Goal: Feedback & Contribution: Contribute content

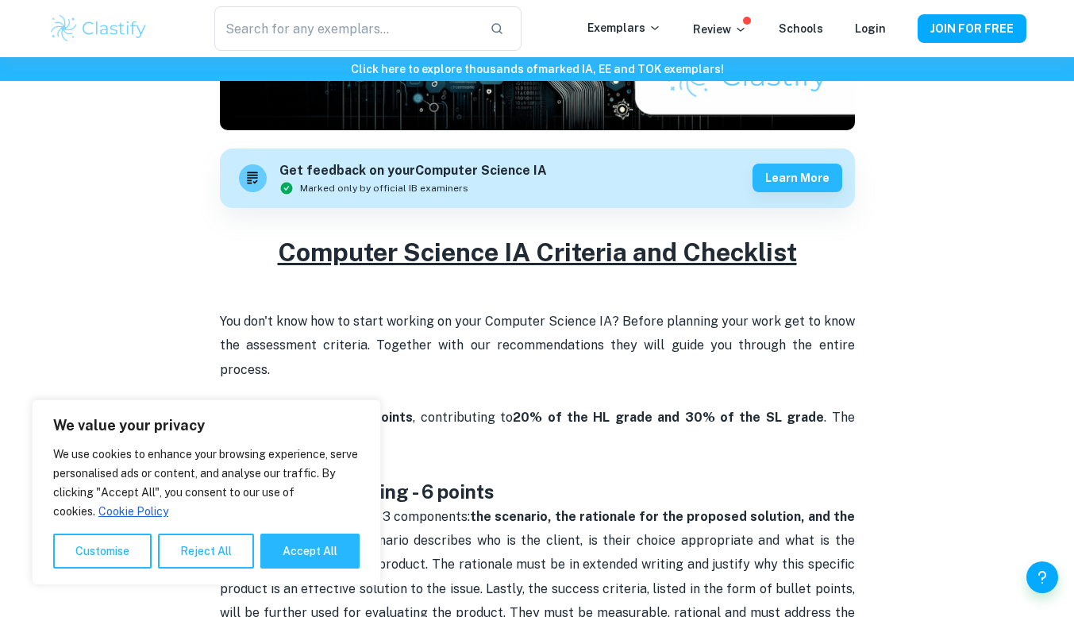
scroll to position [421, 0]
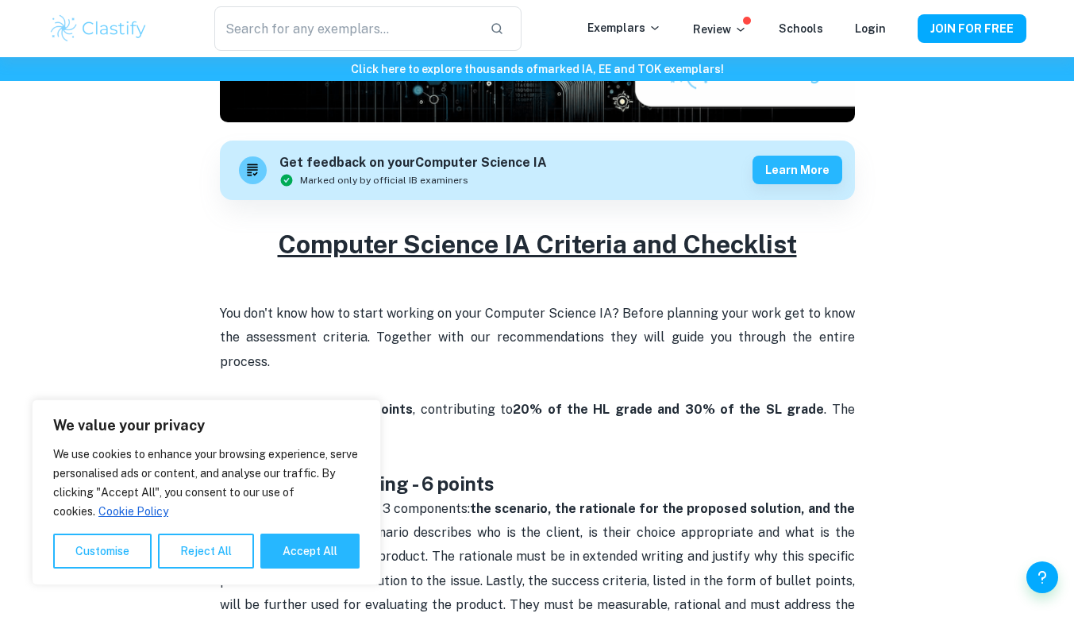
click at [482, 472] on strong "Criterion A: Planning - 6 points" at bounding box center [357, 483] width 275 height 22
click at [192, 551] on button "Reject All" at bounding box center [206, 551] width 96 height 35
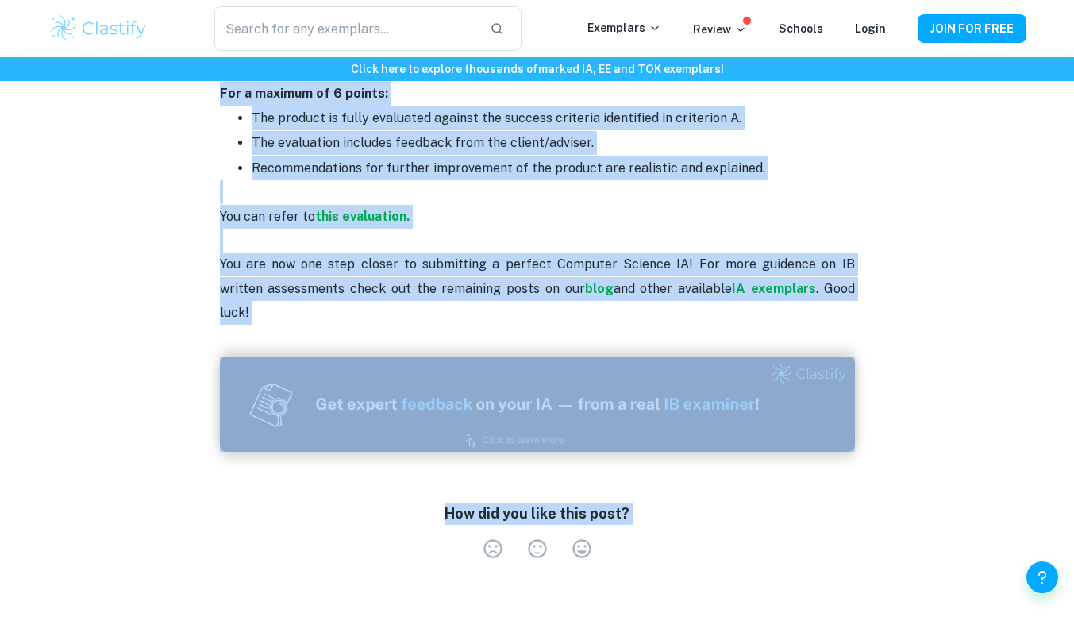
scroll to position [3237, 0]
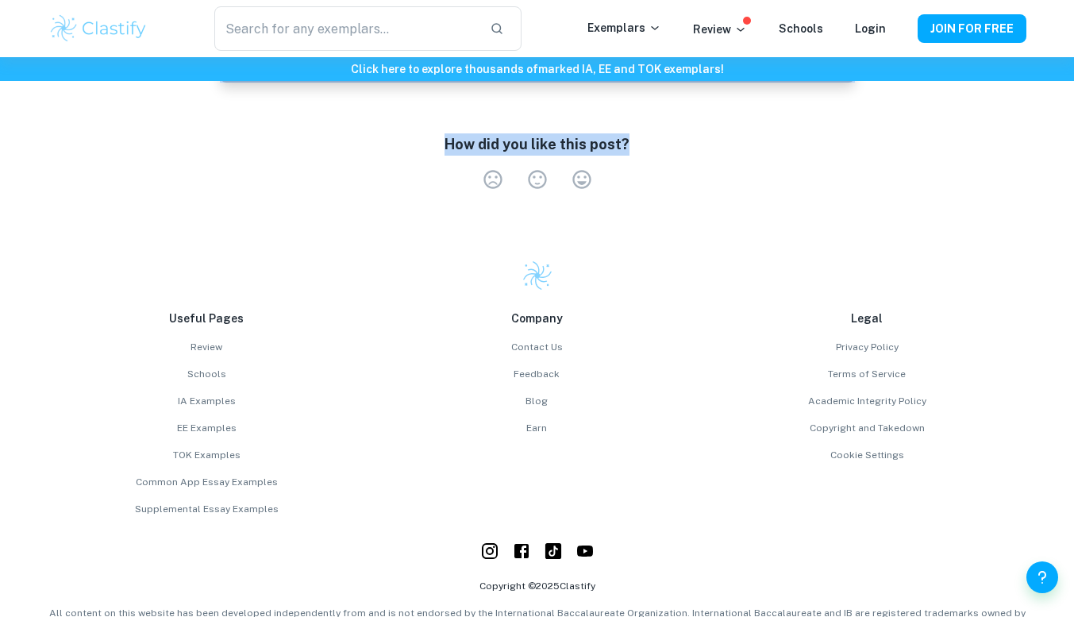
drag, startPoint x: 218, startPoint y: 150, endPoint x: 717, endPoint y: 81, distance: 504.2
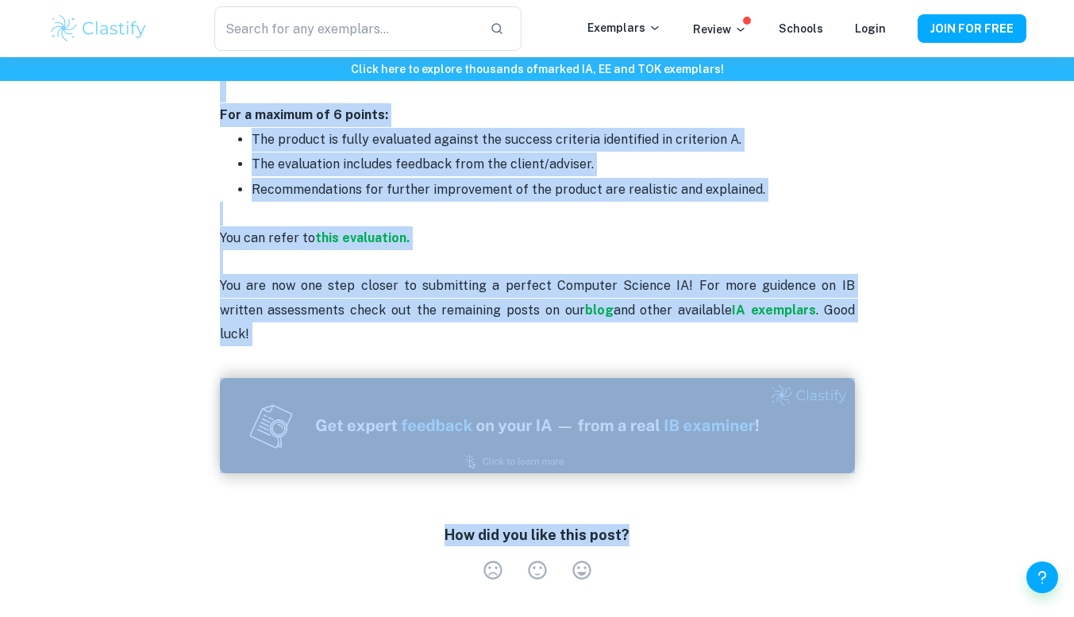
scroll to position [2842, 0]
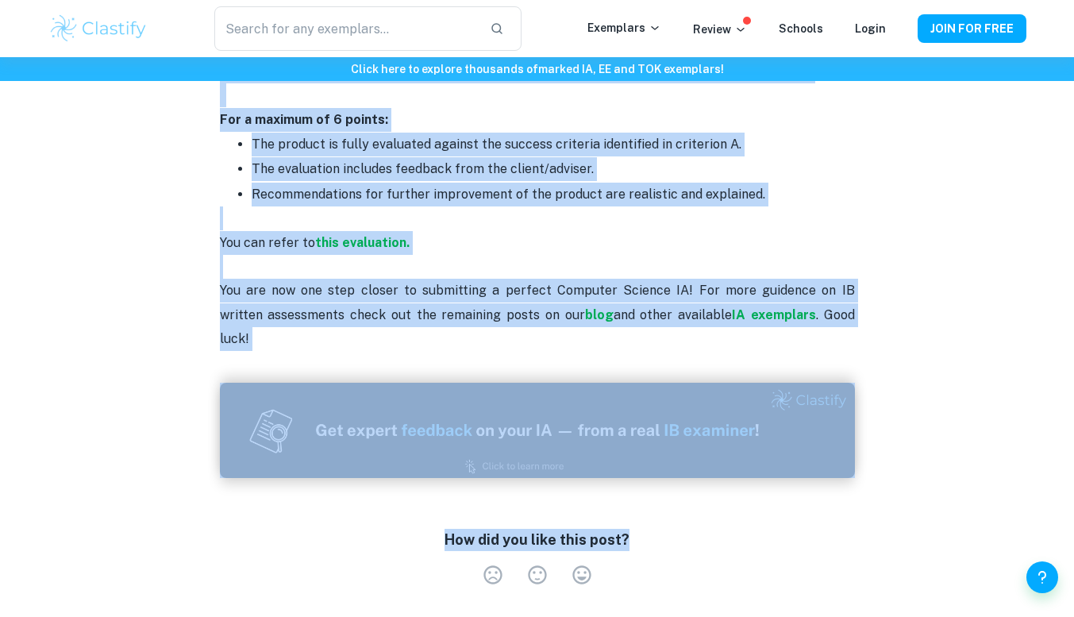
click at [826, 289] on p "You can refer to this evaluation. You are now one step closer to submitting a p…" at bounding box center [537, 278] width 635 height 145
click at [700, 229] on p "You can refer to this evaluation. You are now one step closer to submitting a p…" at bounding box center [537, 278] width 635 height 145
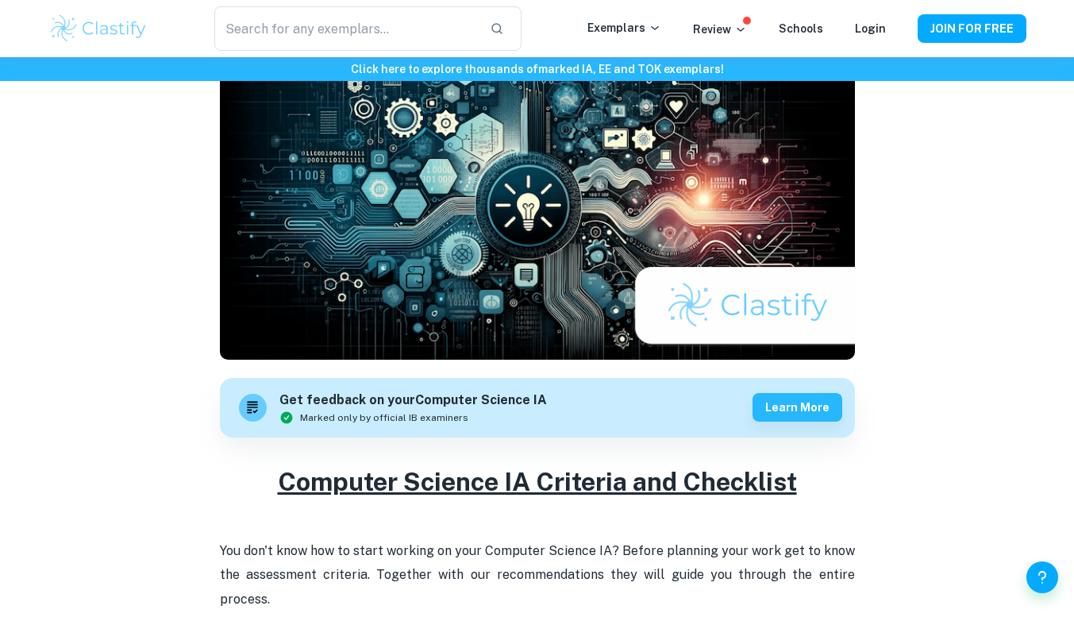
scroll to position [246, 0]
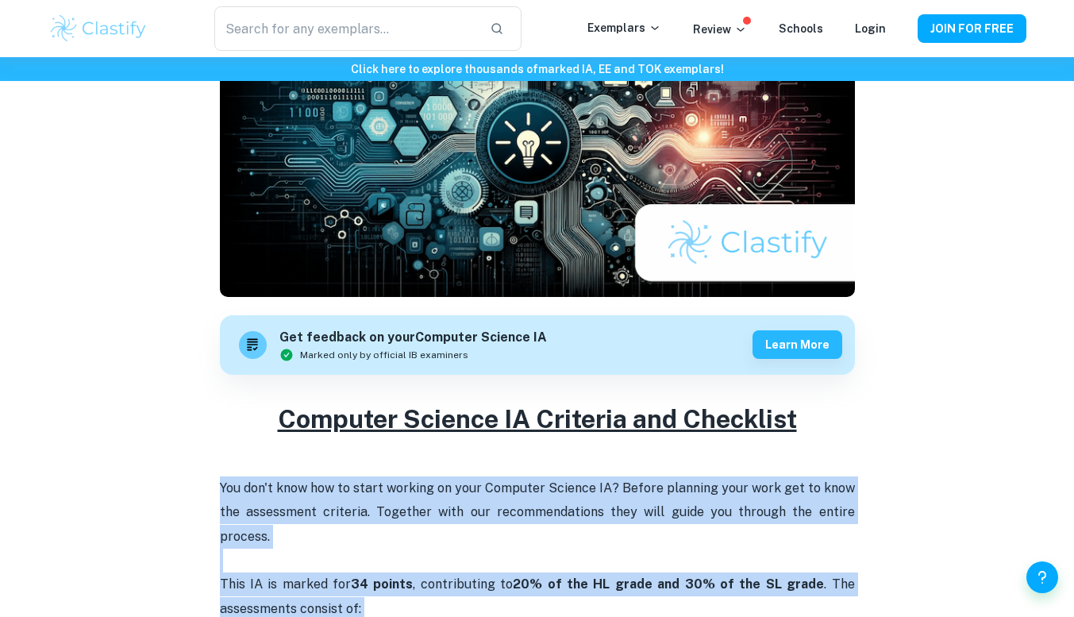
drag, startPoint x: 830, startPoint y: 299, endPoint x: 194, endPoint y: 480, distance: 662.0
copy div "Lor ips'd sita con ad elits doeiusm te inci Utlabore Etdolor MA? Aliqua enimadm…"
click at [806, 336] on button "Learn more" at bounding box center [798, 343] width 90 height 29
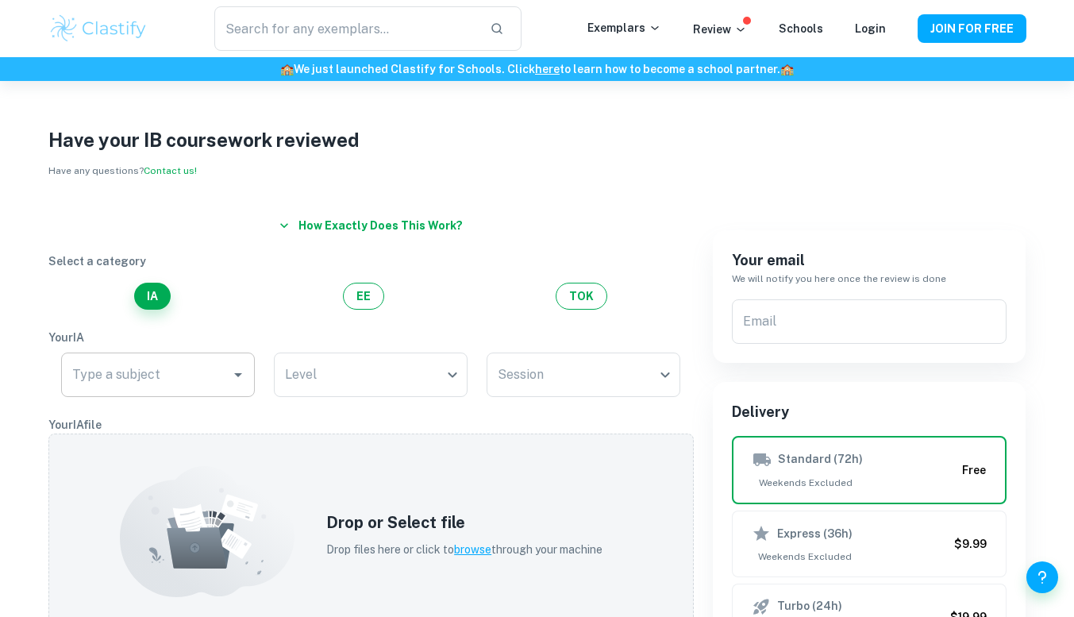
click at [188, 383] on input "Type a subject" at bounding box center [146, 375] width 156 height 30
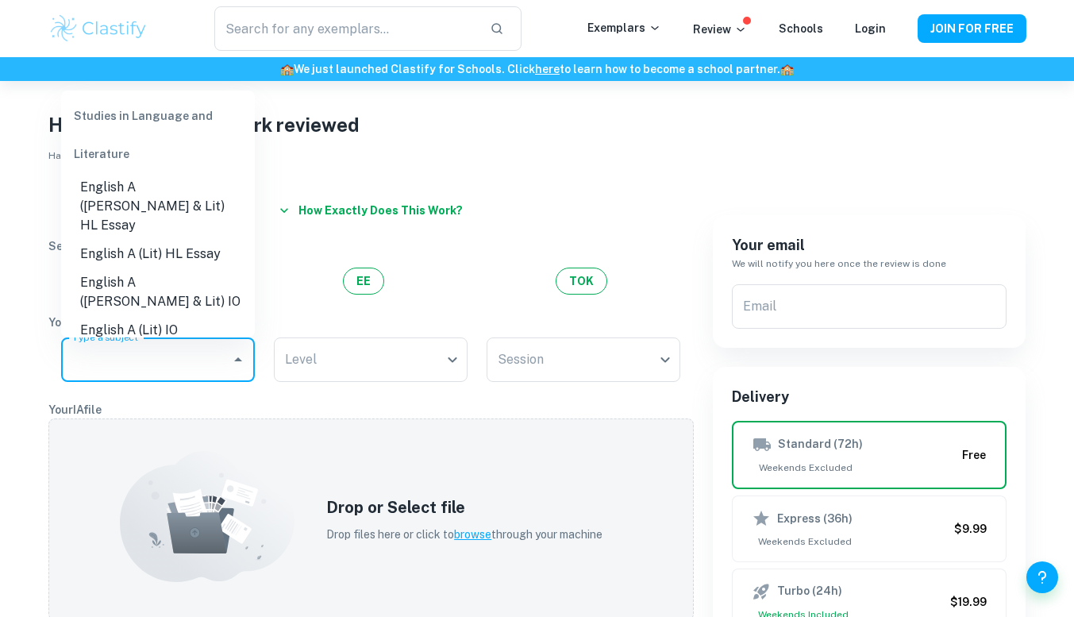
scroll to position [14, 0]
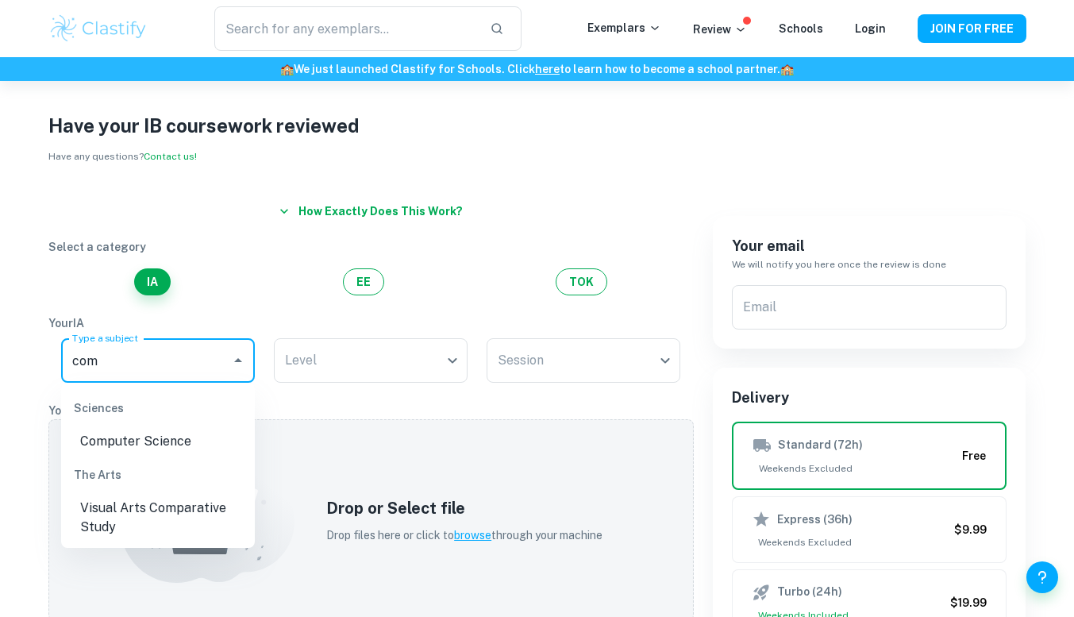
click at [168, 458] on div "The Arts" at bounding box center [158, 475] width 194 height 38
click at [181, 453] on li "Computer Science" at bounding box center [158, 441] width 194 height 29
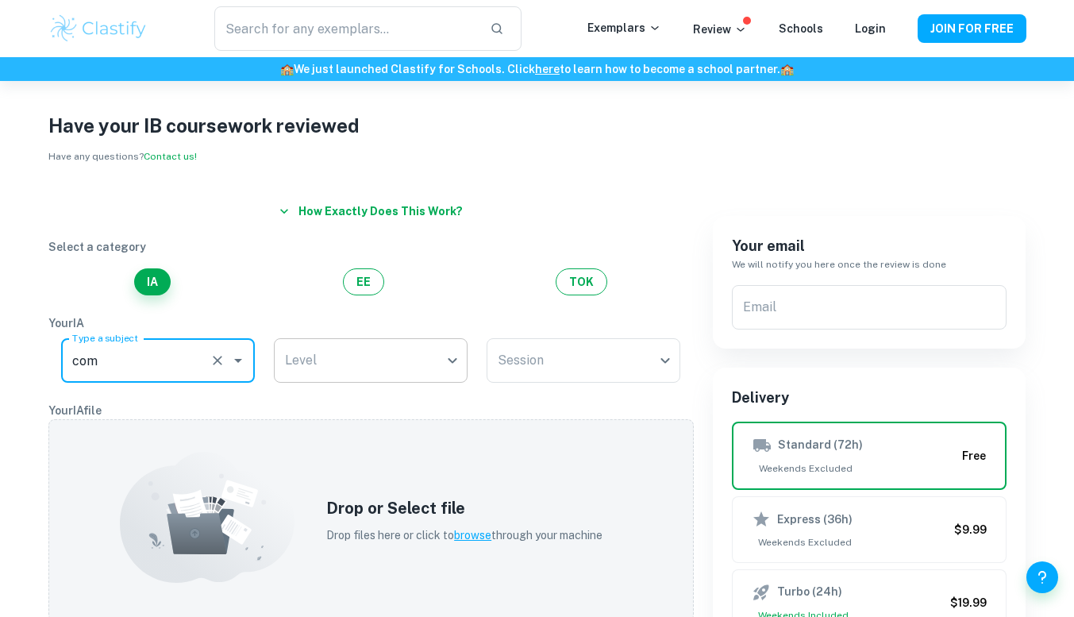
type input "Computer Science"
click at [345, 364] on body "We value your privacy We use cookies to enhance your browsing experience, serve…" at bounding box center [537, 375] width 1074 height 617
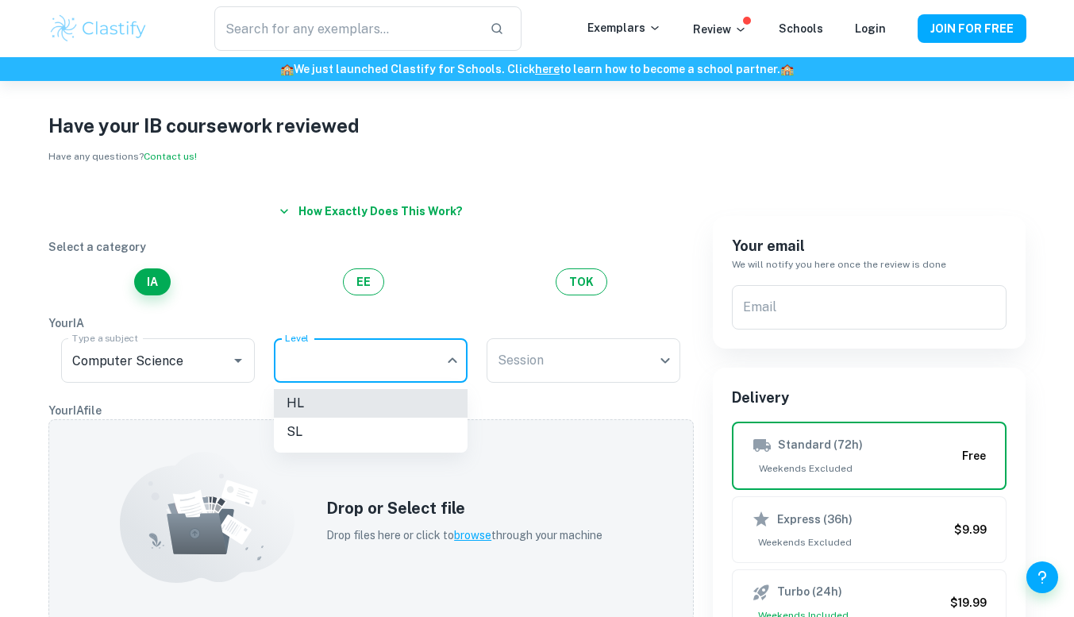
click at [363, 419] on li "SL" at bounding box center [371, 432] width 194 height 29
click at [547, 353] on body "We value your privacy We use cookies to enhance your browsing experience, serve…" at bounding box center [537, 375] width 1074 height 617
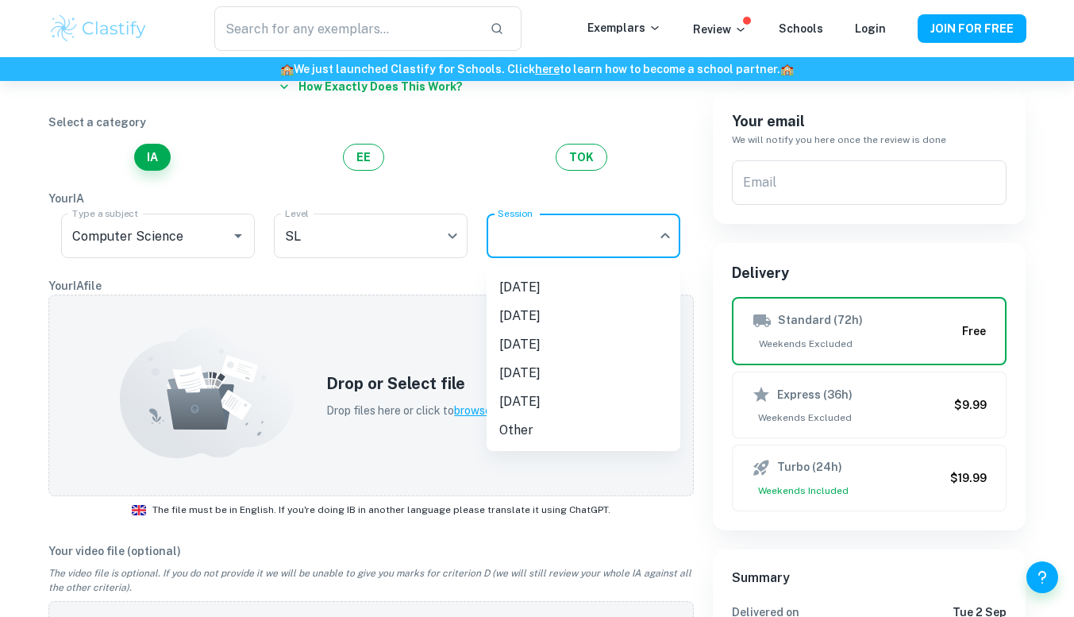
scroll to position [141, 0]
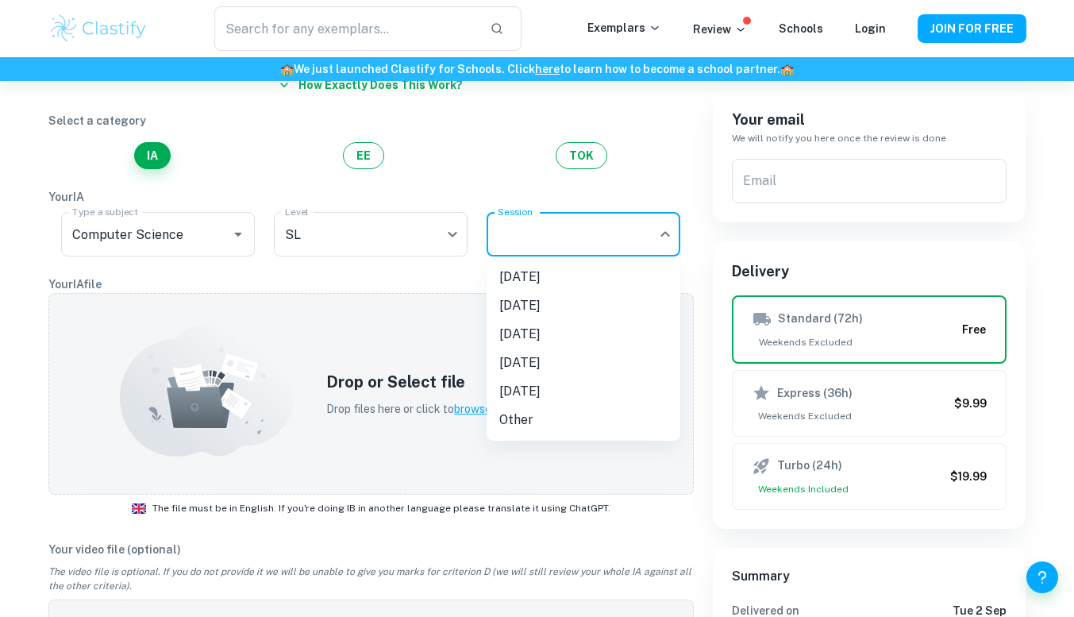
click at [536, 276] on li "May 2025" at bounding box center [584, 277] width 194 height 29
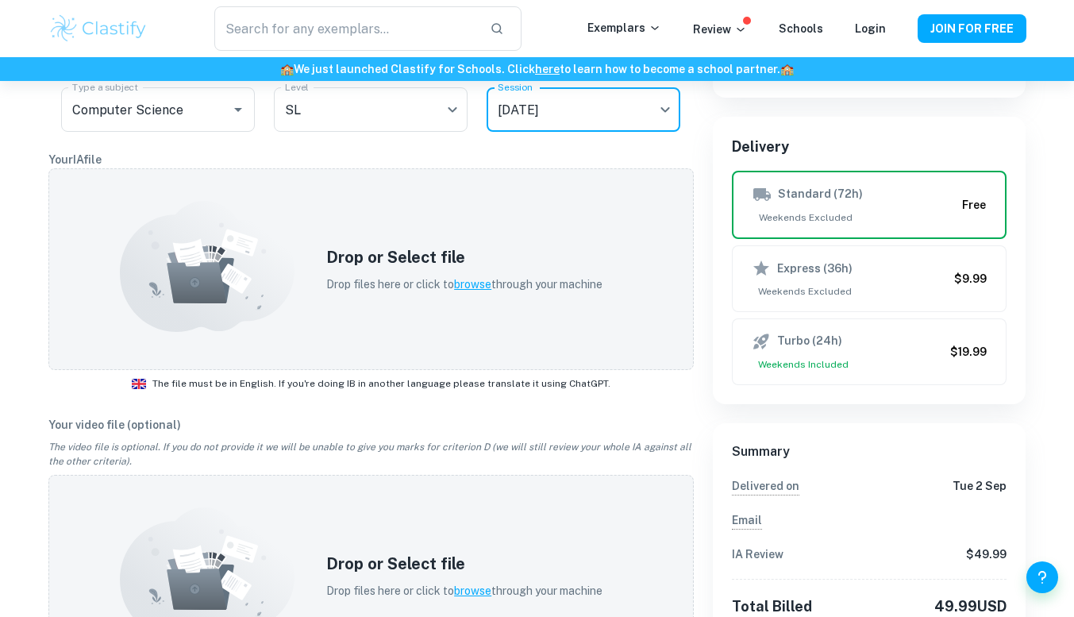
scroll to position [263, 0]
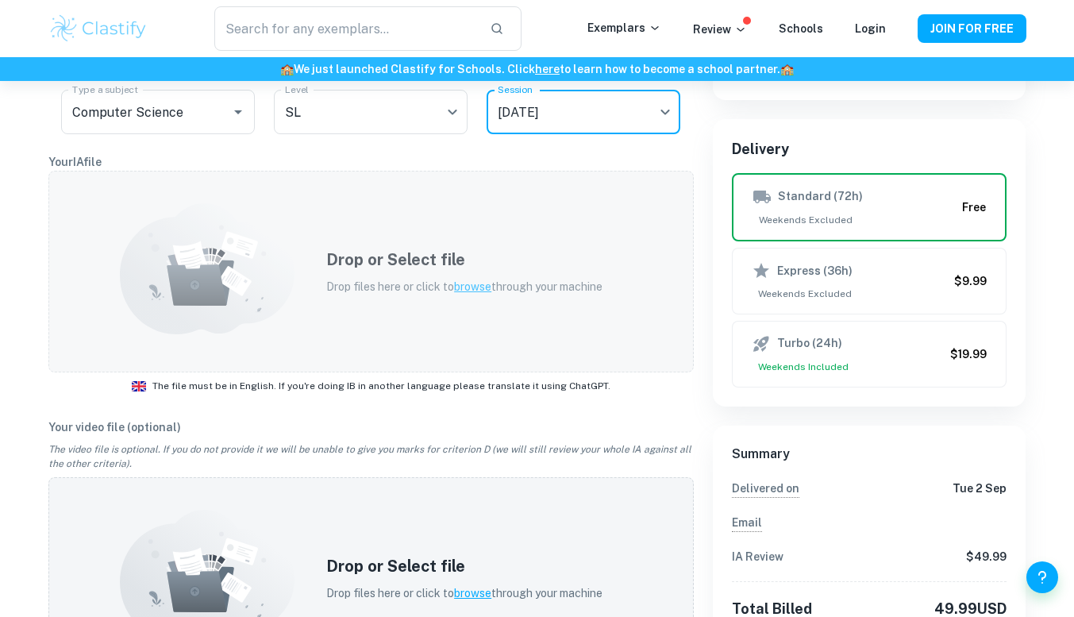
click at [418, 265] on h5 "Drop or Select file" at bounding box center [464, 260] width 276 height 24
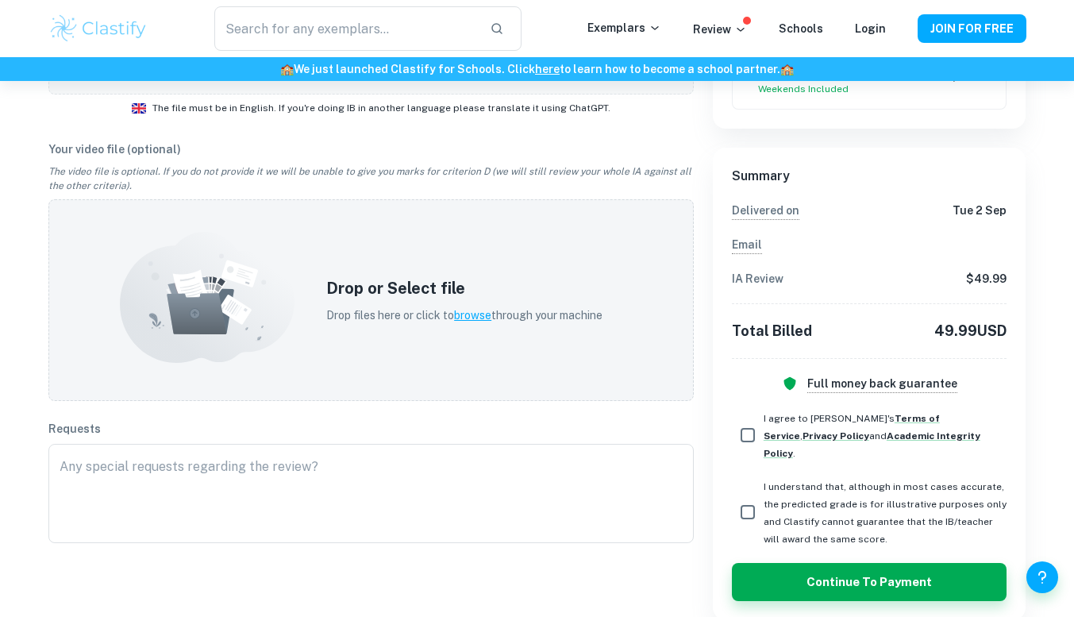
scroll to position [545, 0]
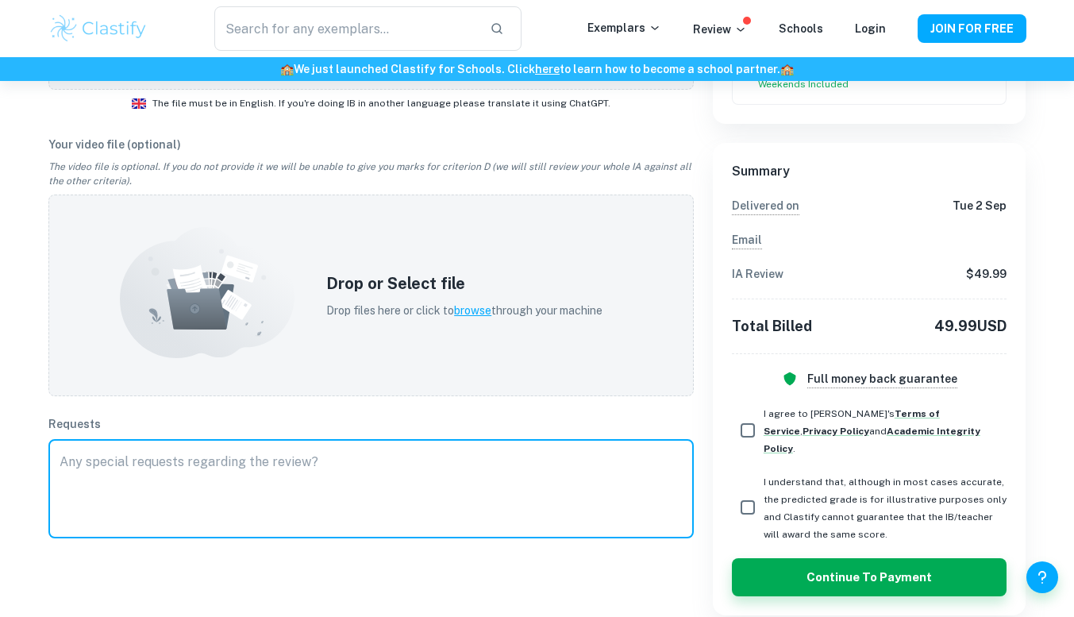
click at [381, 472] on textarea at bounding box center [371, 489] width 623 height 73
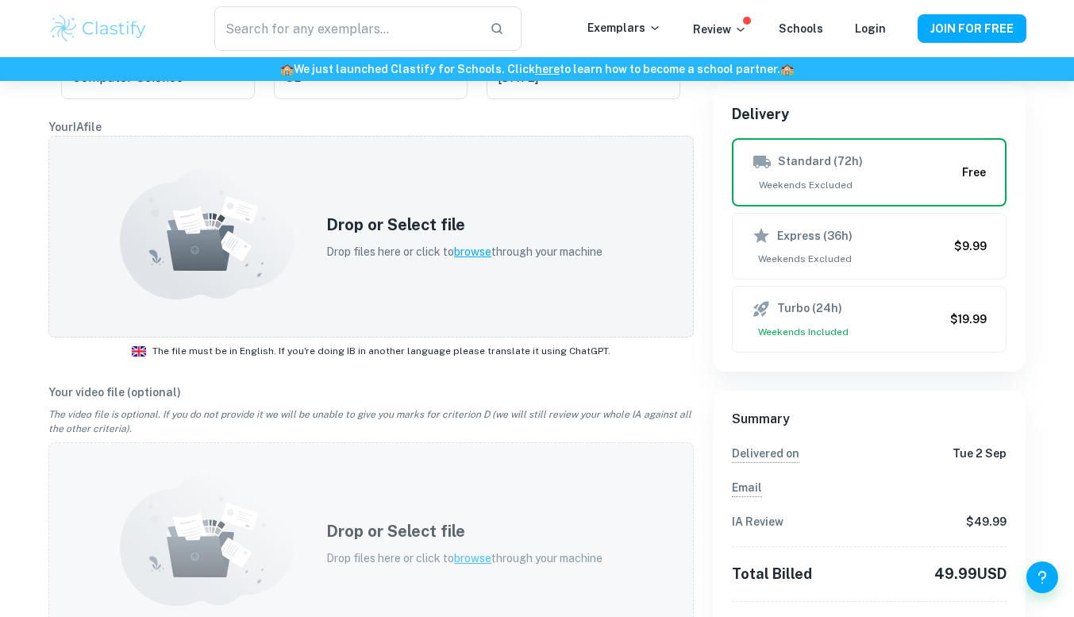
scroll to position [249, 0]
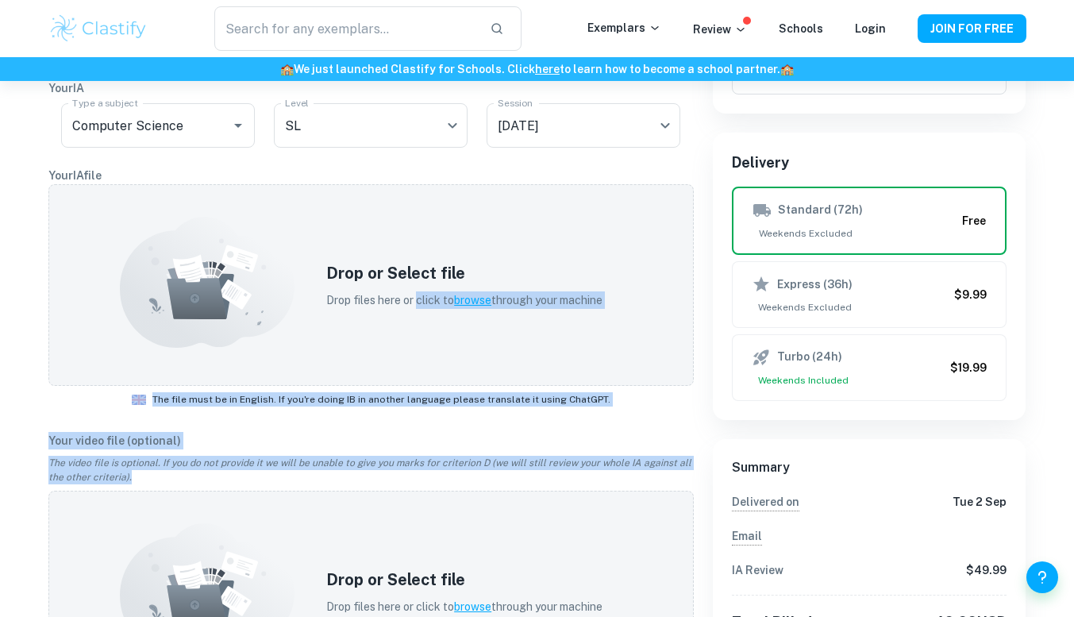
drag, startPoint x: 414, startPoint y: 310, endPoint x: 398, endPoint y: 468, distance: 158.1
click at [398, 468] on div "How exactly does this work? Select a category IA EE TOK Your IA Type a subject …" at bounding box center [361, 427] width 665 height 969
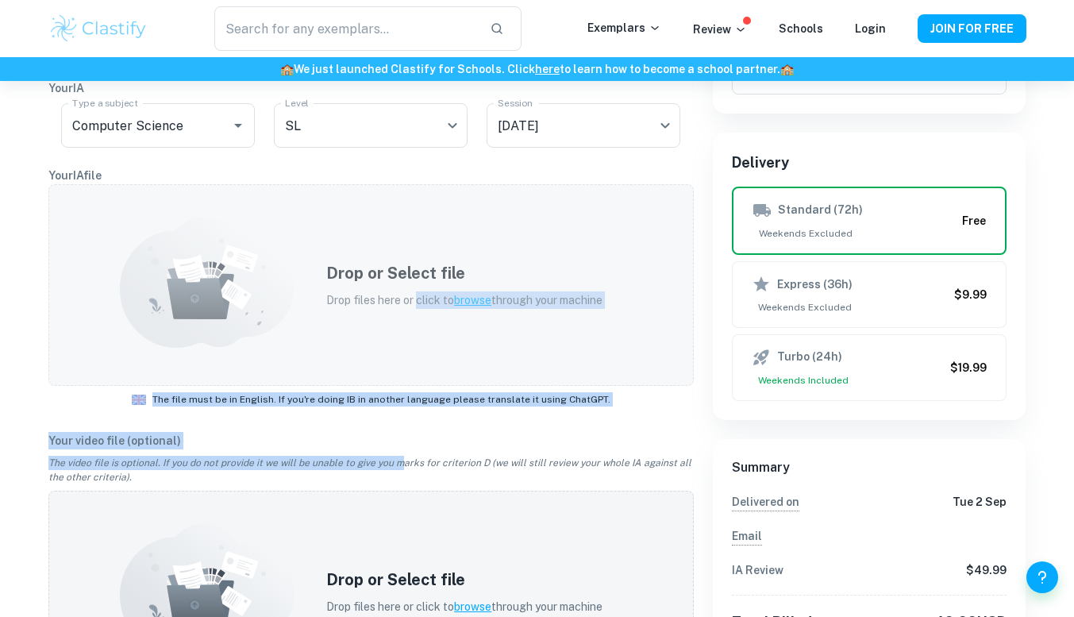
click at [437, 349] on div "Drop or Select file Drop files here or click to browse through your machine" at bounding box center [370, 285] width 645 height 202
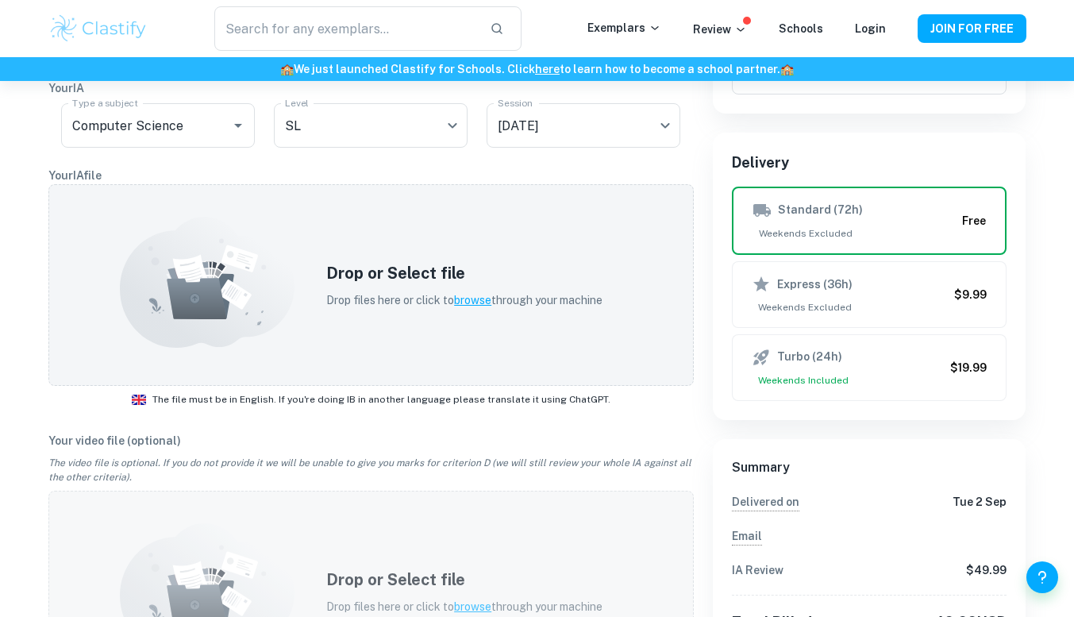
click at [586, 535] on div "Drop or Select file Drop files here or click to browse through your machine" at bounding box center [370, 592] width 645 height 202
